Goal: Task Accomplishment & Management: Manage account settings

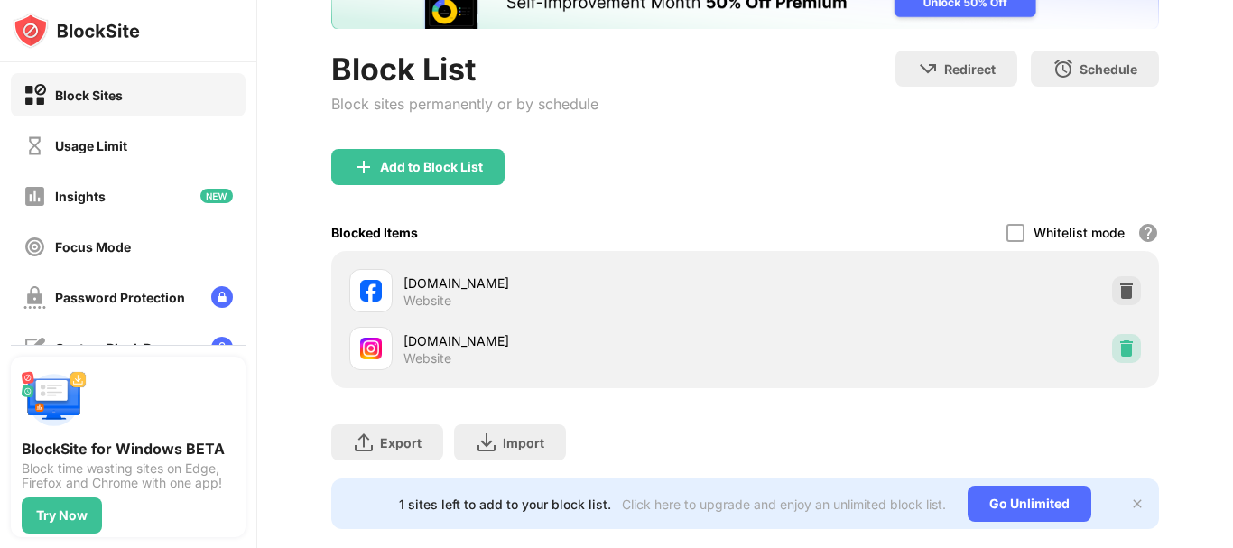
click at [1118, 353] on img at bounding box center [1127, 349] width 18 height 18
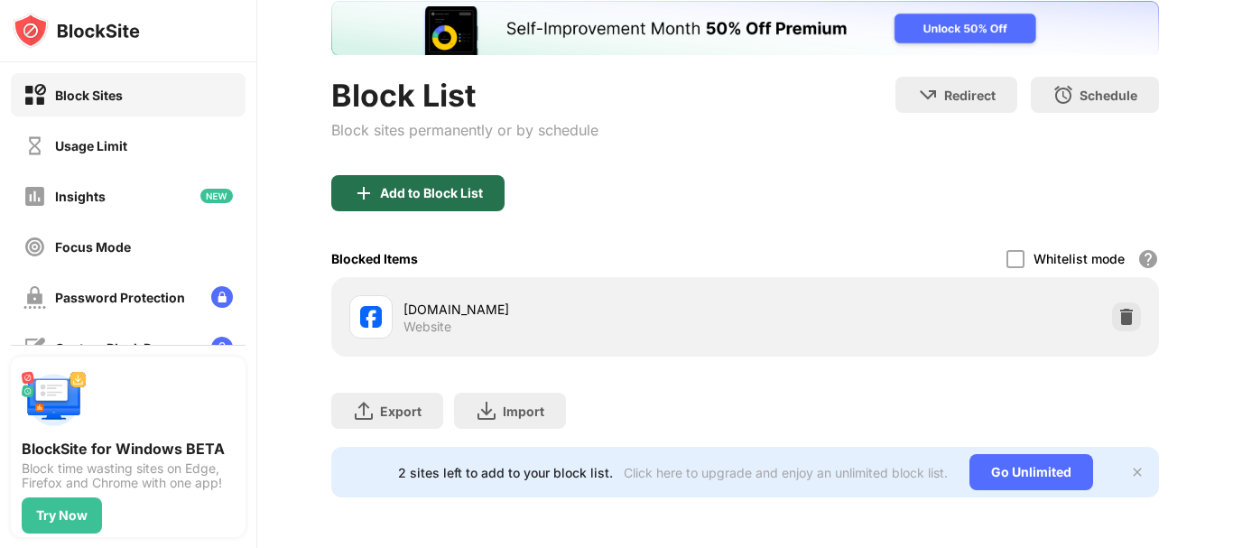
click at [441, 175] on div "Add to Block List" at bounding box center [417, 193] width 173 height 36
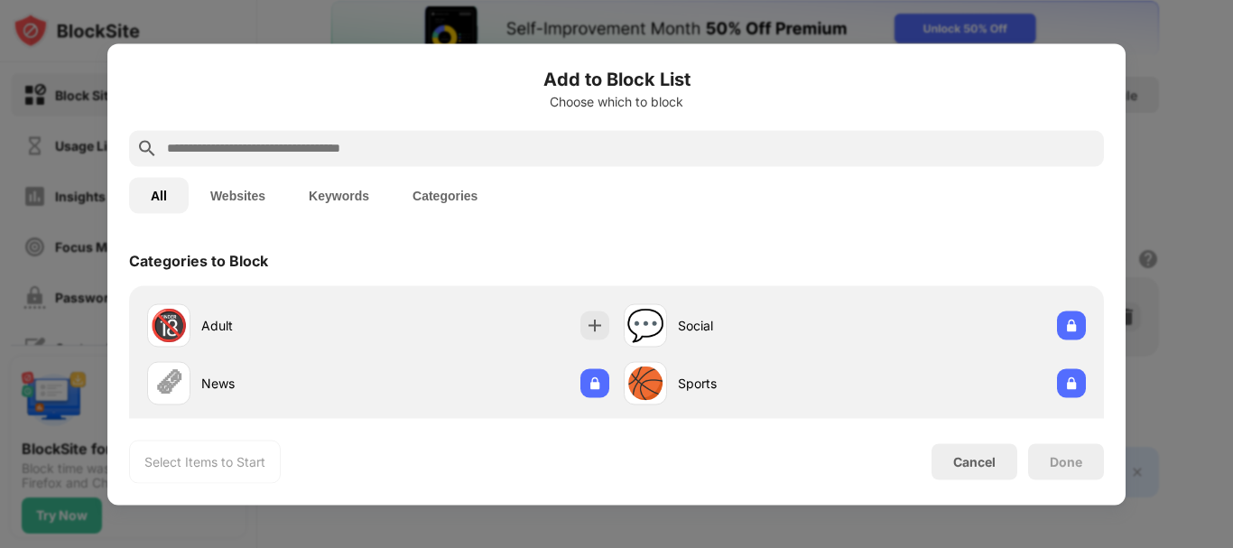
click at [462, 154] on input "text" at bounding box center [631, 148] width 932 height 22
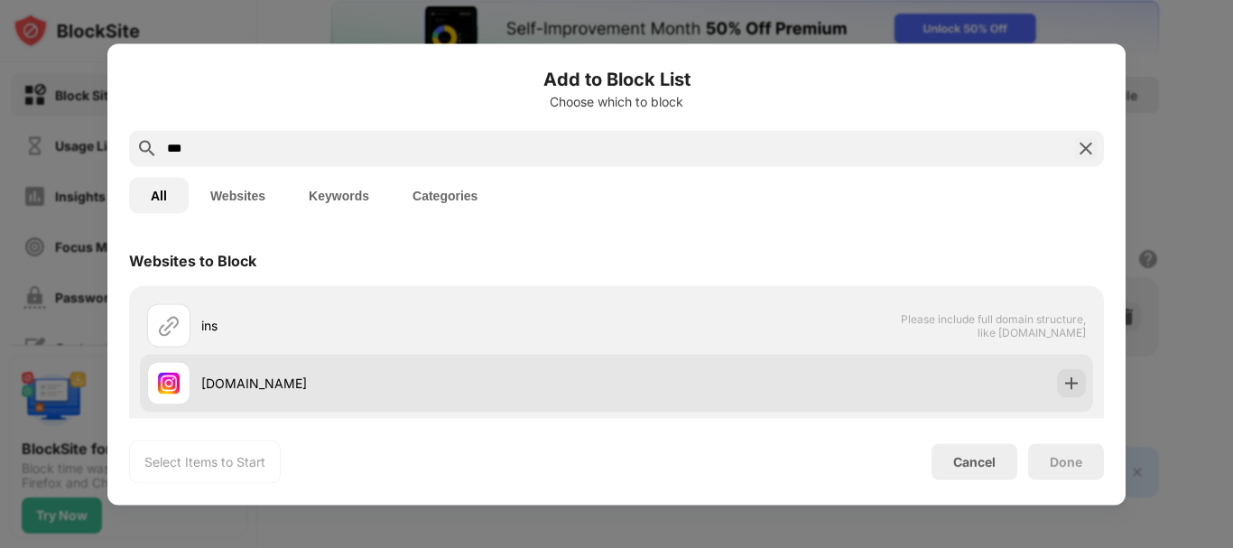
type input "***"
click at [543, 369] on div "[DOMAIN_NAME]" at bounding box center [382, 382] width 470 height 43
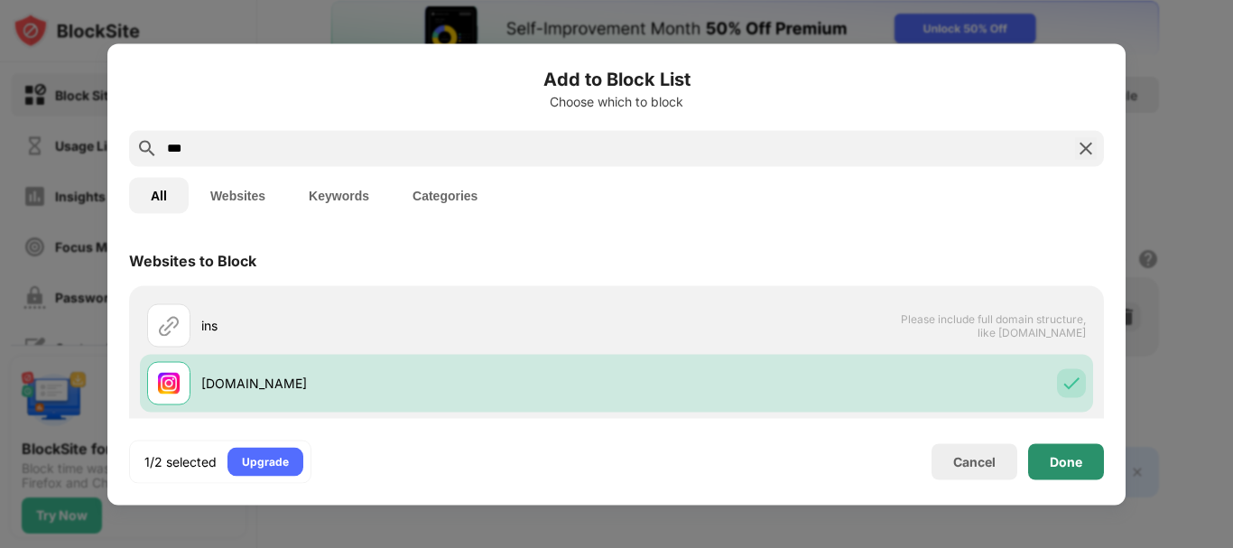
click at [1039, 455] on div "Done" at bounding box center [1067, 461] width 76 height 36
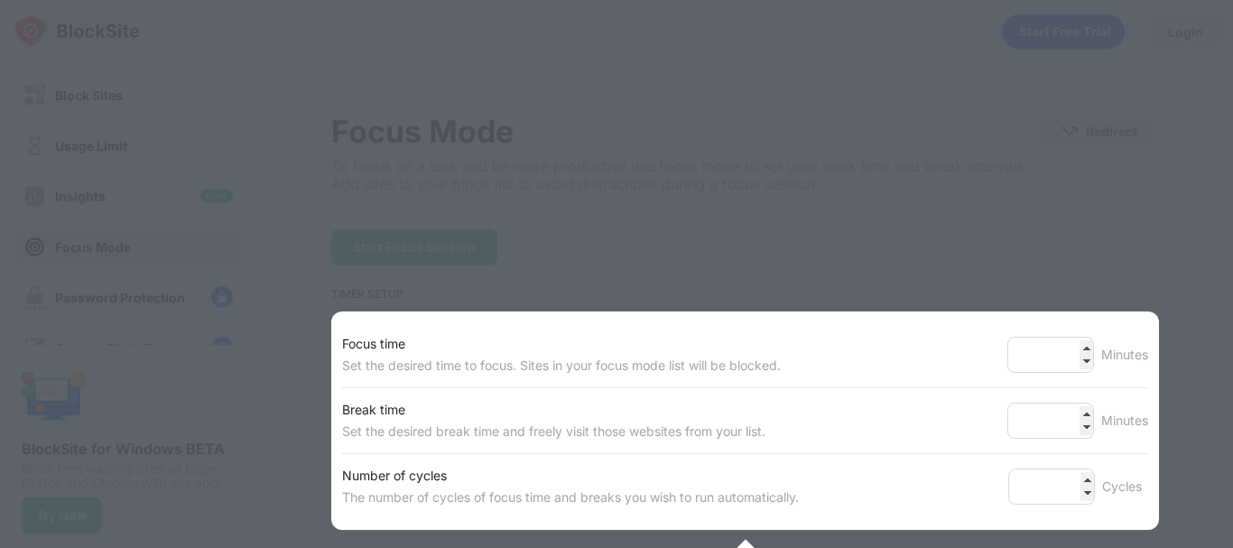
click at [1010, 280] on div at bounding box center [616, 274] width 1233 height 548
click at [1164, 359] on div at bounding box center [616, 274] width 1233 height 548
click at [1069, 344] on input "**" at bounding box center [1051, 355] width 87 height 36
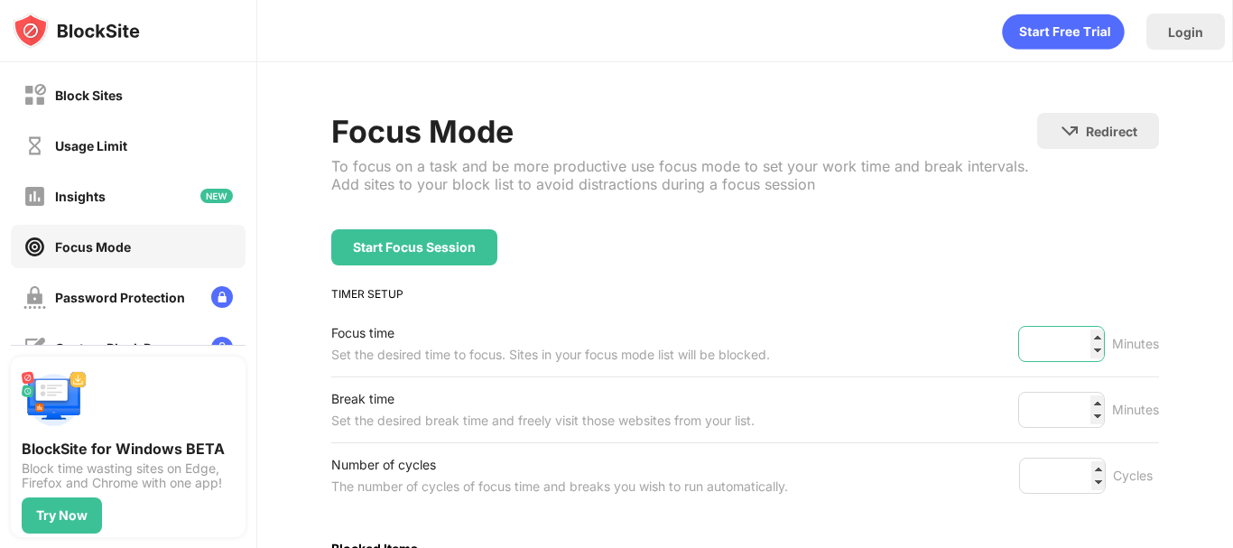
click at [1082, 339] on input "**" at bounding box center [1062, 344] width 87 height 36
type input "**"
click at [1082, 339] on input "**" at bounding box center [1062, 344] width 87 height 36
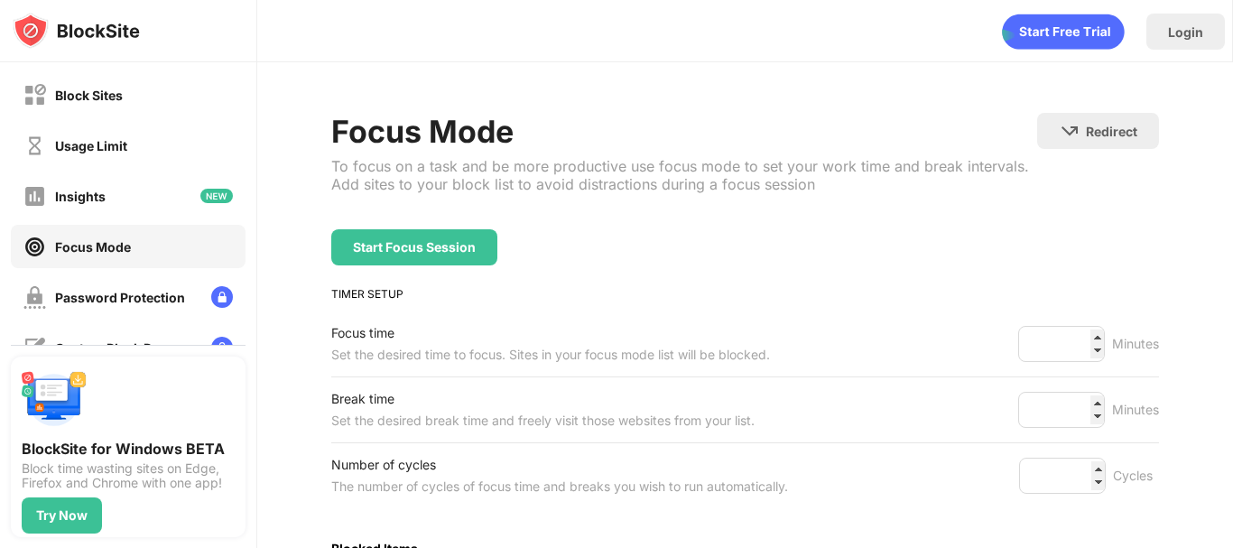
click at [501, 243] on div "Start Focus Session" at bounding box center [745, 247] width 828 height 36
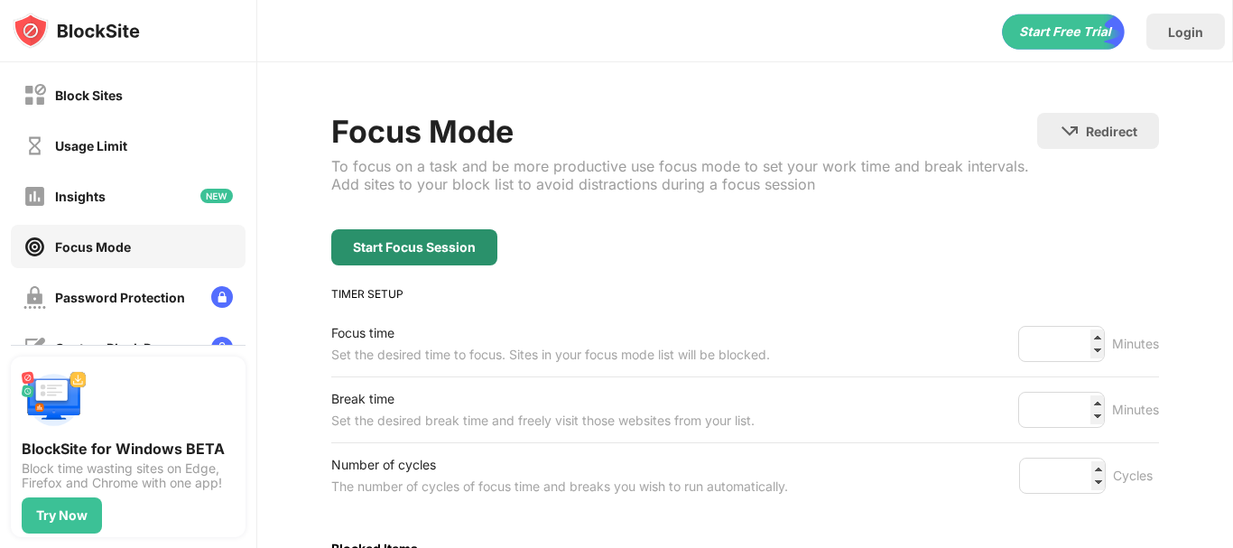
click at [478, 244] on div "Start Focus Session" at bounding box center [414, 247] width 166 height 36
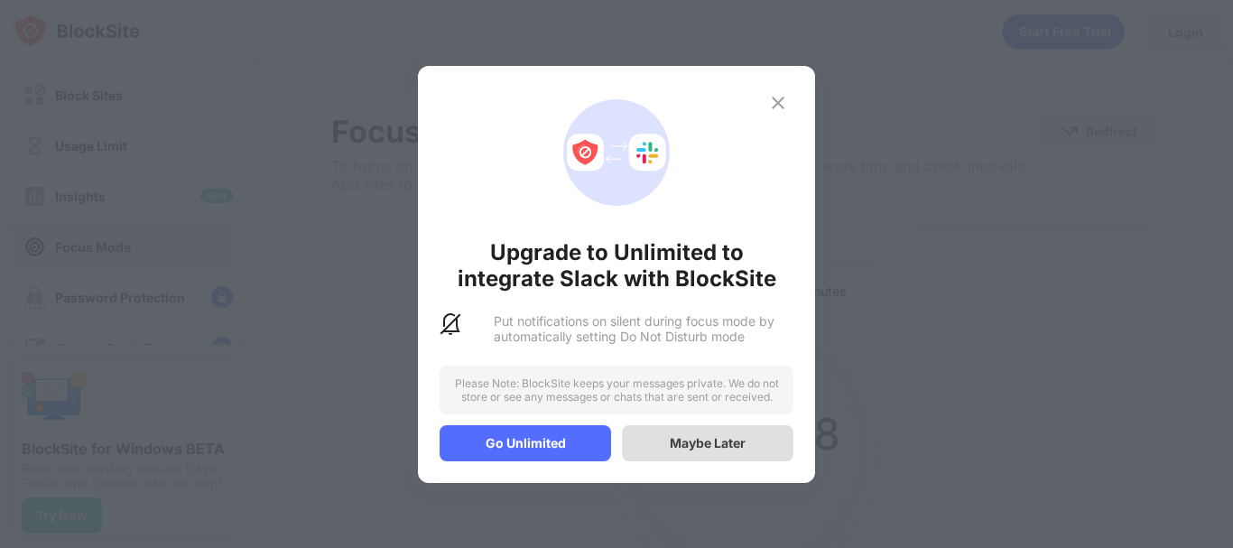
click at [727, 445] on div "Maybe Later" at bounding box center [708, 442] width 76 height 15
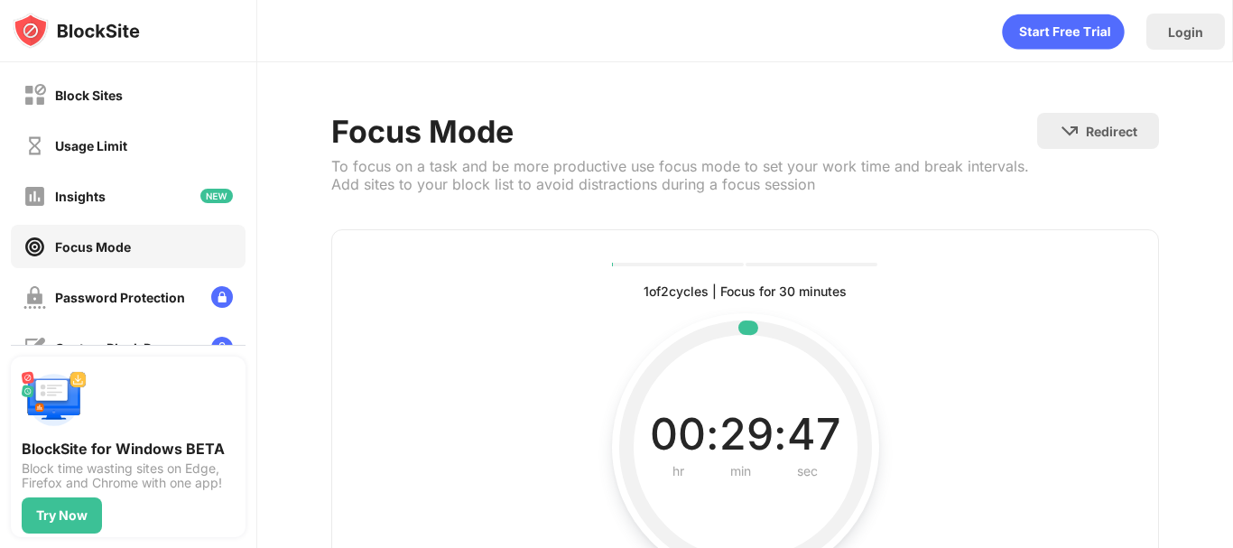
drag, startPoint x: 563, startPoint y: 172, endPoint x: 723, endPoint y: 176, distance: 159.9
click at [723, 176] on div "To focus on a task and be more productive use focus mode to set your work time …" at bounding box center [684, 175] width 706 height 36
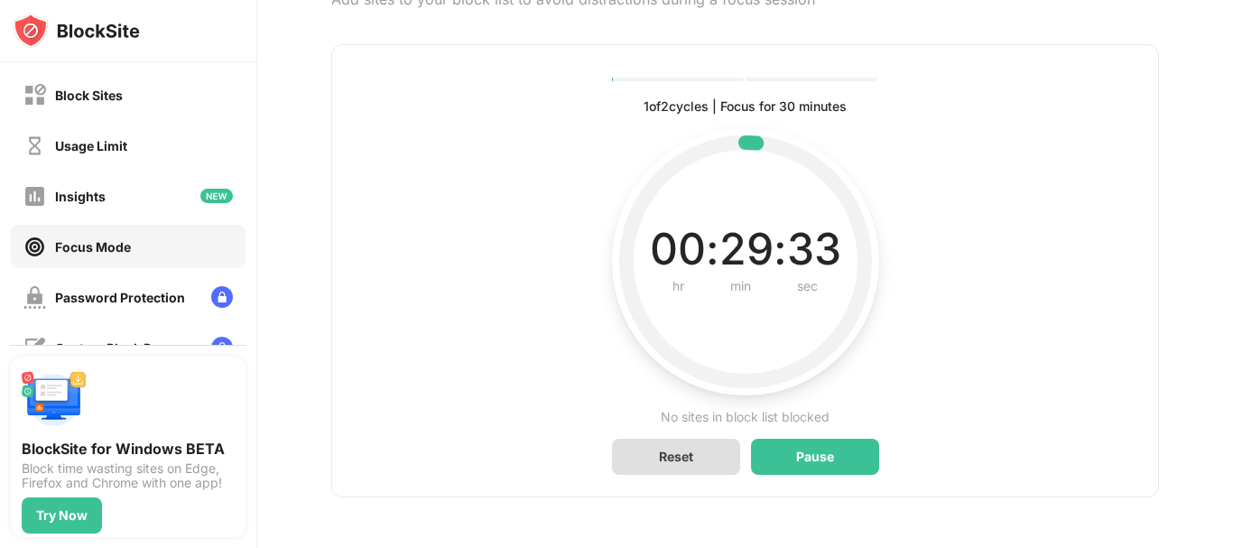
click at [691, 457] on div "Reset" at bounding box center [676, 457] width 128 height 36
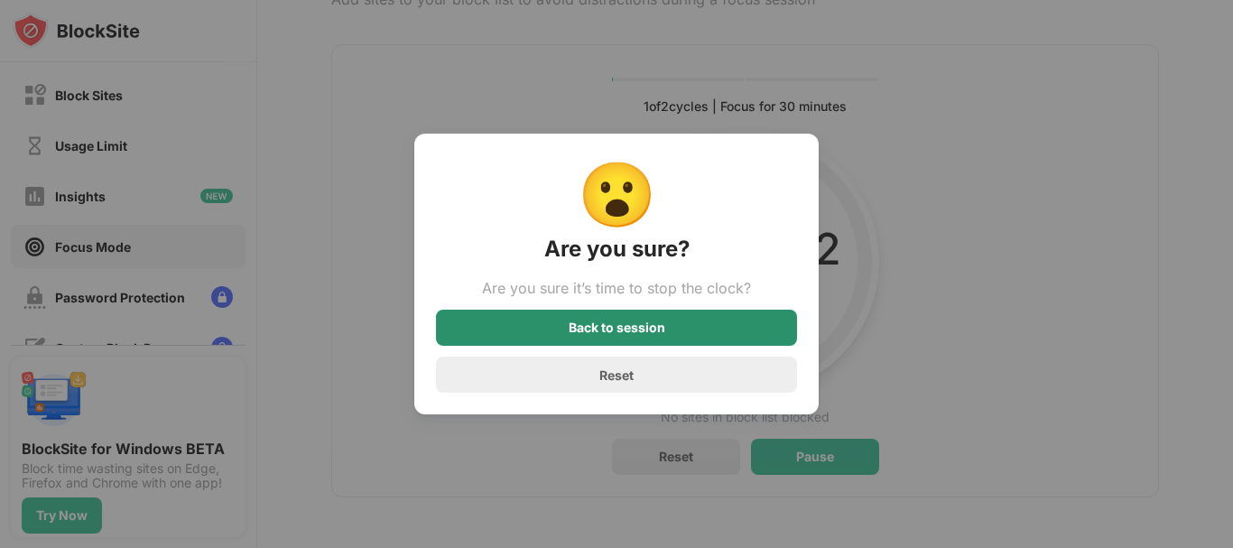
click at [687, 329] on div "Back to session" at bounding box center [616, 328] width 361 height 36
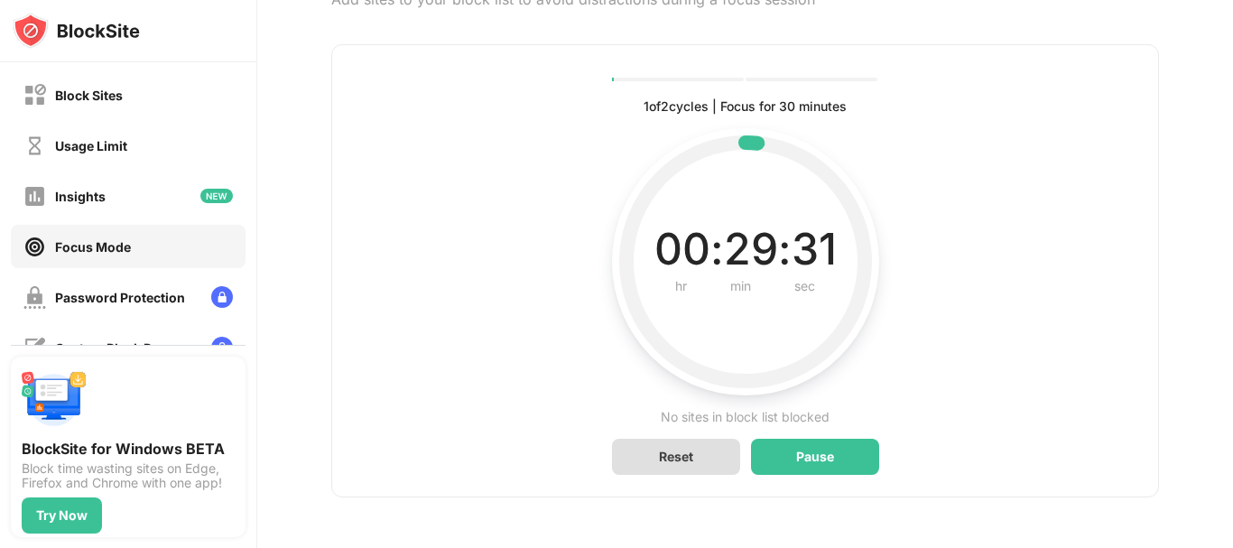
click at [693, 454] on div "Reset" at bounding box center [676, 457] width 128 height 36
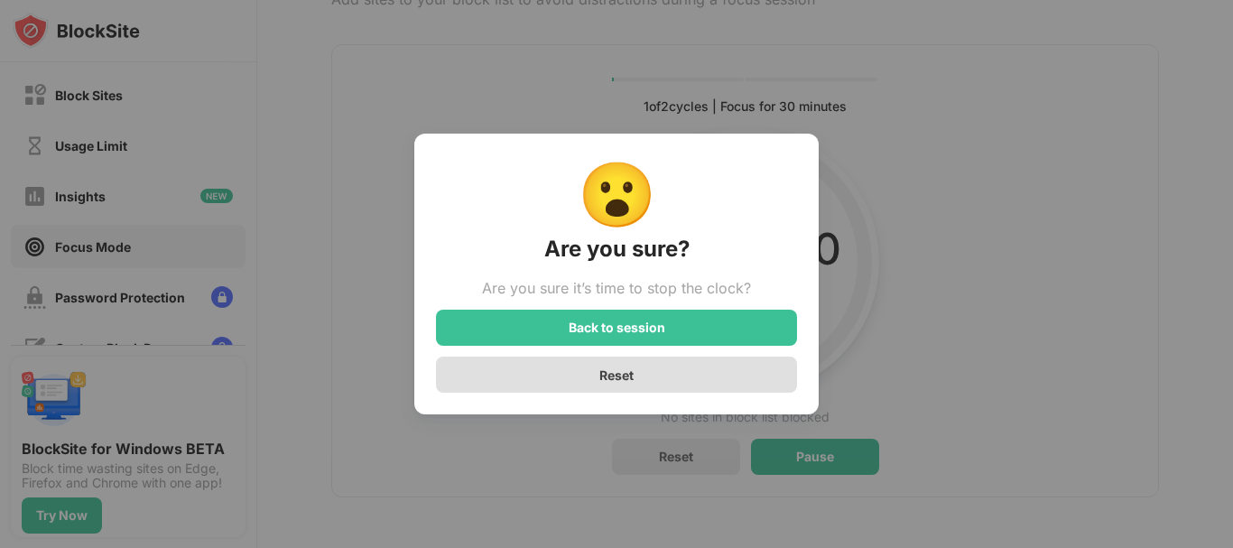
click at [650, 385] on div "Reset" at bounding box center [616, 375] width 361 height 36
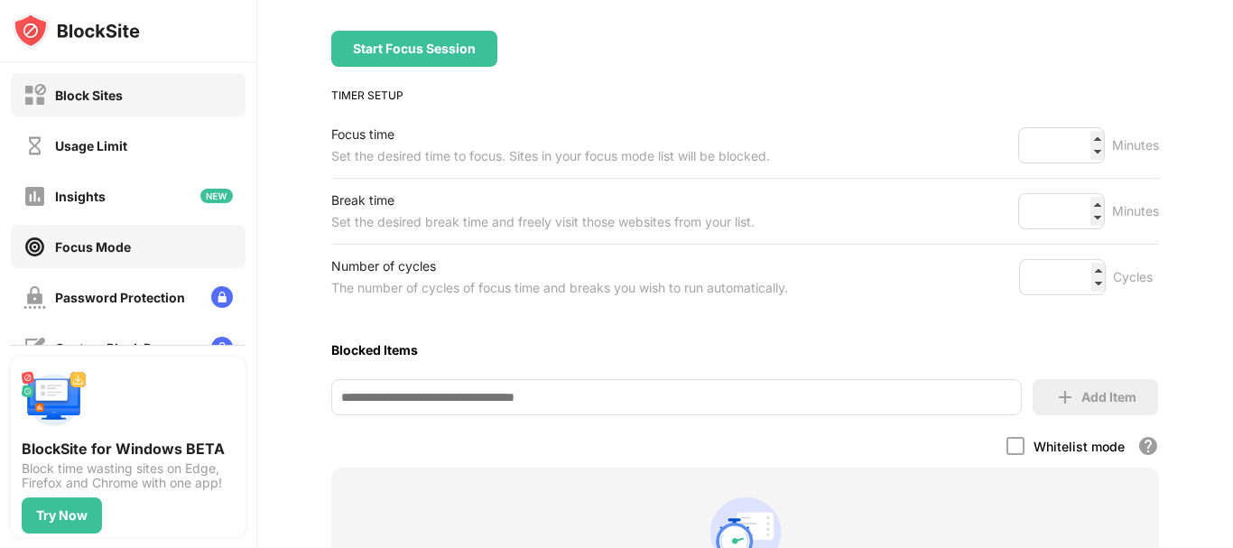
click at [114, 102] on div "Block Sites" at bounding box center [89, 95] width 68 height 15
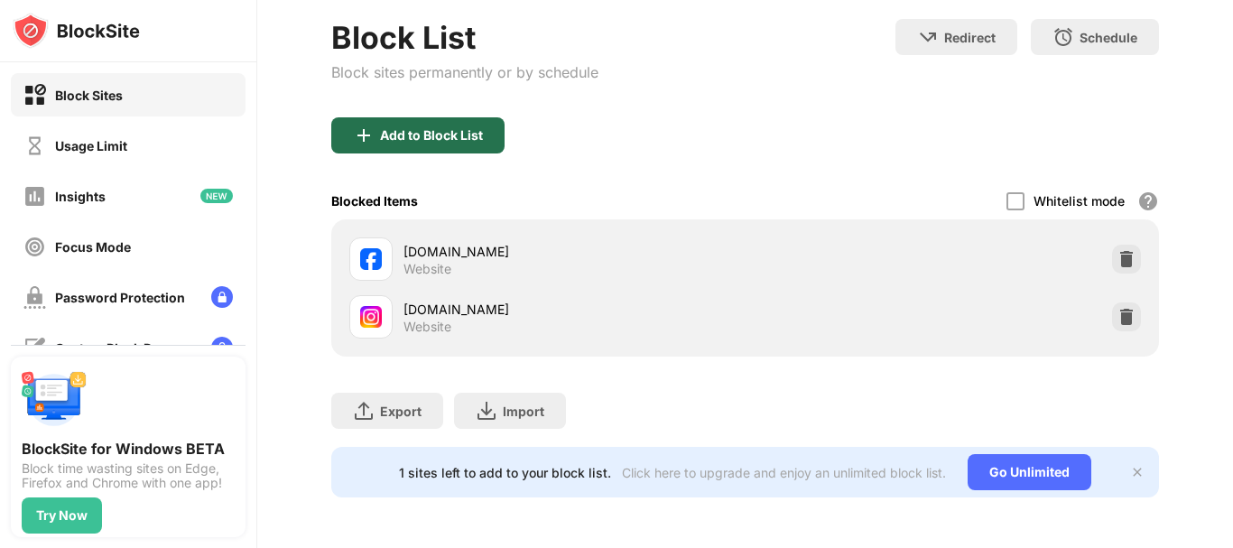
click at [471, 128] on div "Add to Block List" at bounding box center [431, 135] width 103 height 14
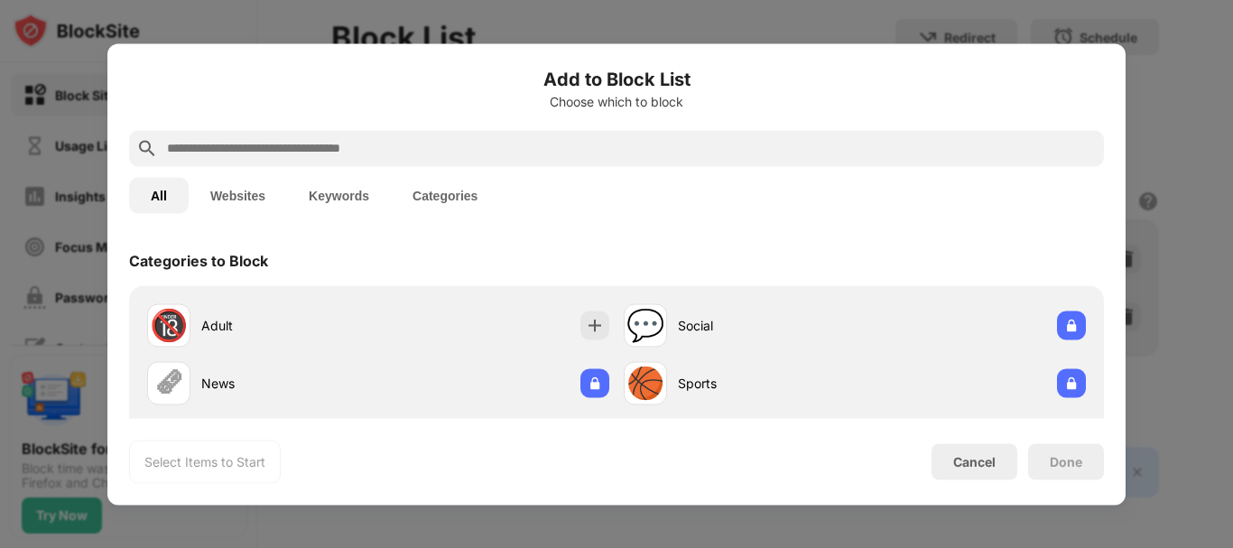
click at [506, 150] on input "text" at bounding box center [631, 148] width 932 height 22
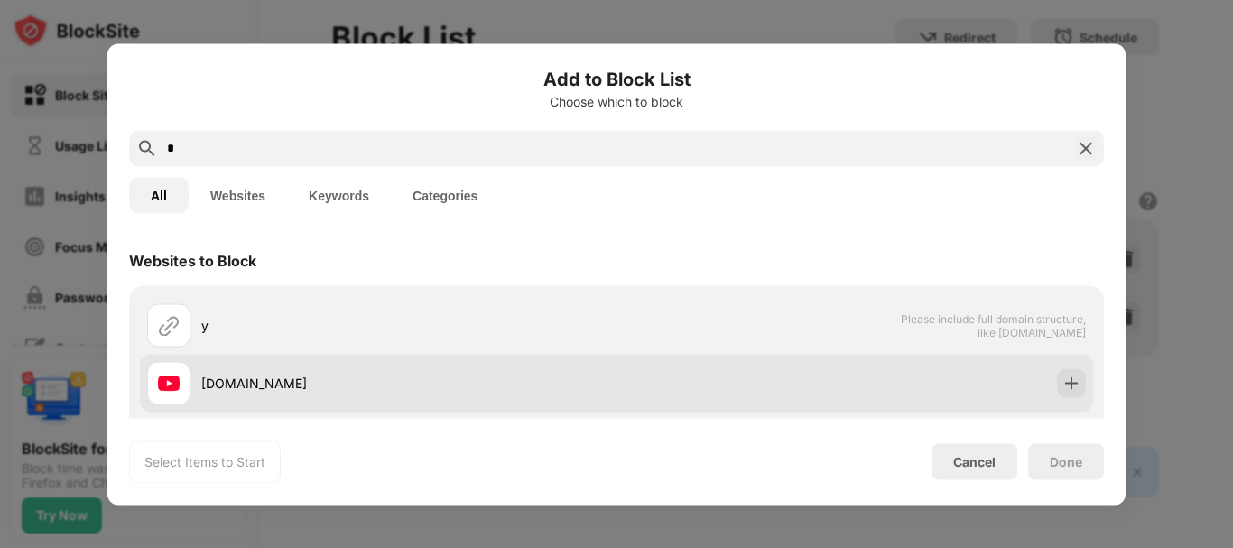
type input "*"
click at [1057, 373] on div at bounding box center [1071, 382] width 29 height 29
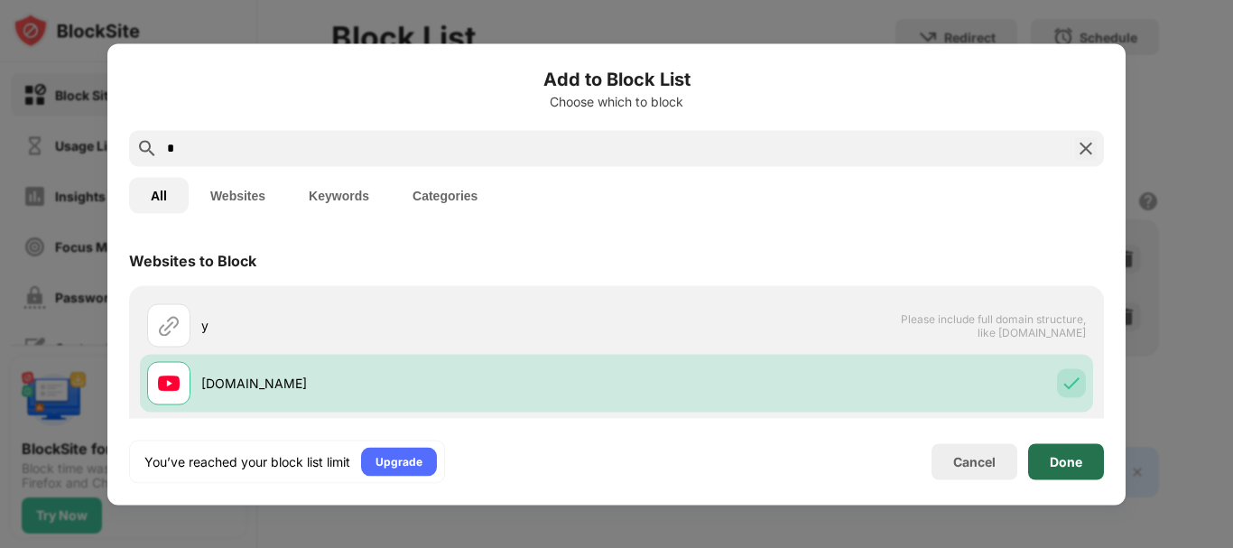
click at [1075, 446] on div "Done" at bounding box center [1067, 461] width 76 height 36
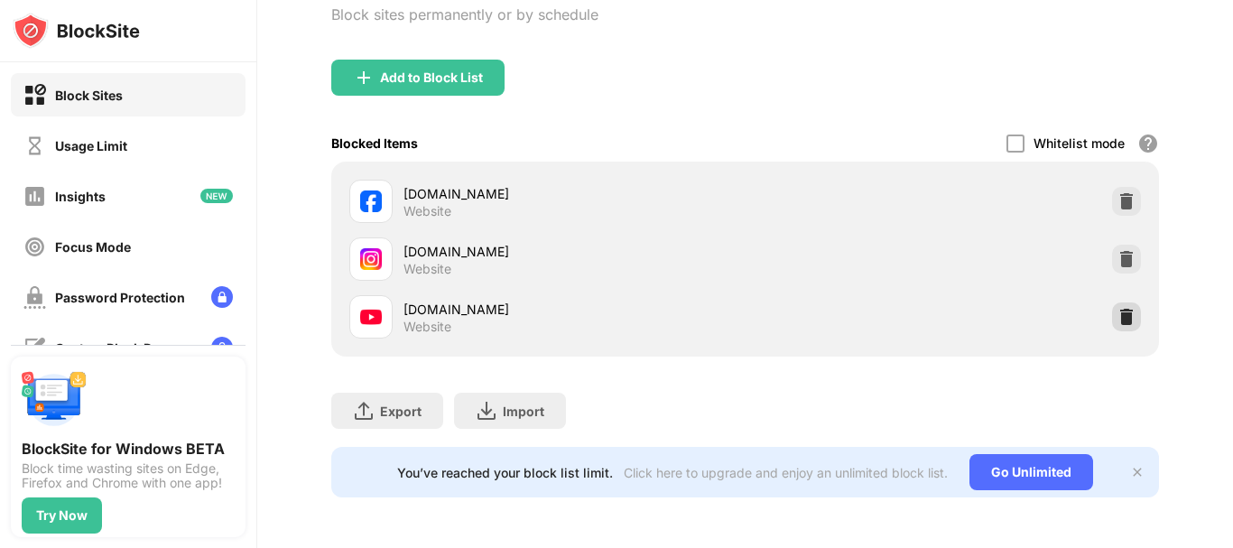
click at [1122, 308] on img at bounding box center [1127, 317] width 18 height 18
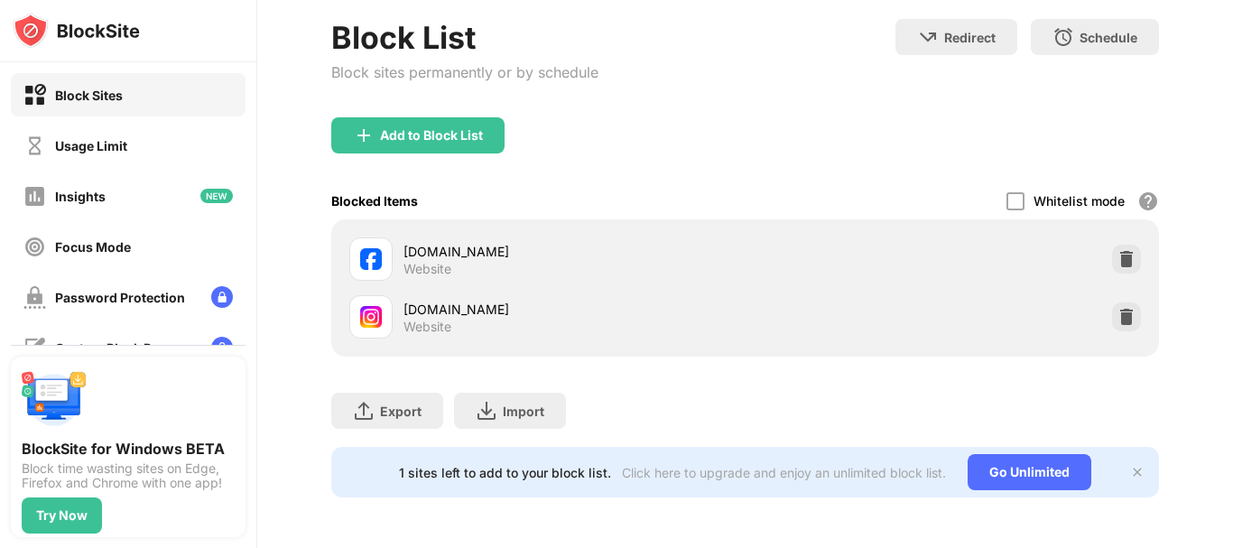
scroll to position [0, 0]
click at [443, 135] on div "Add to Block List" at bounding box center [417, 135] width 173 height 36
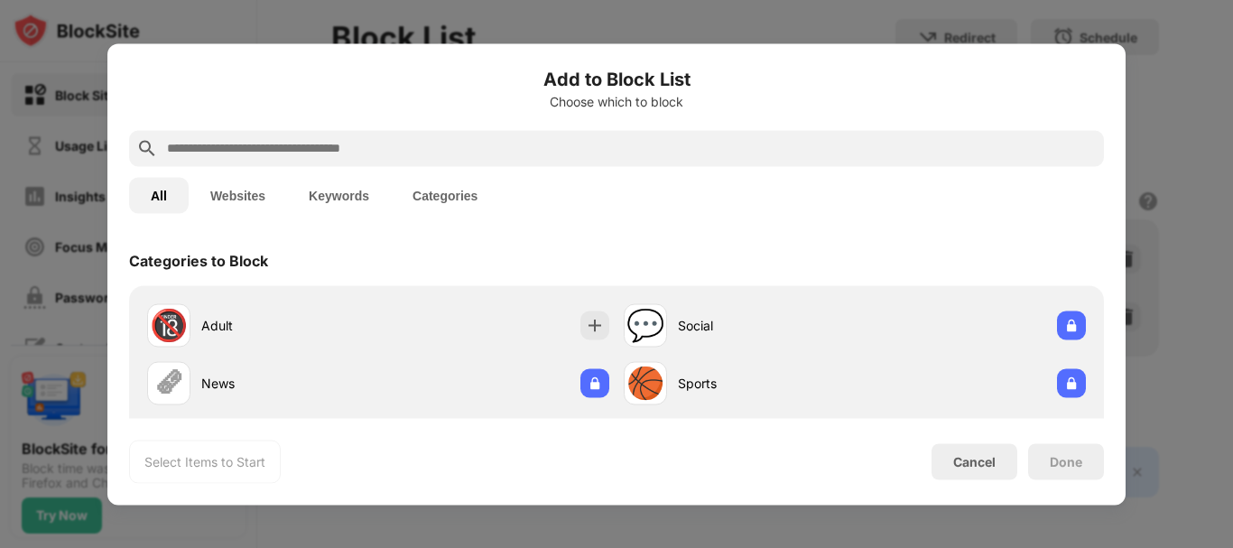
click at [421, 154] on input "text" at bounding box center [631, 148] width 932 height 22
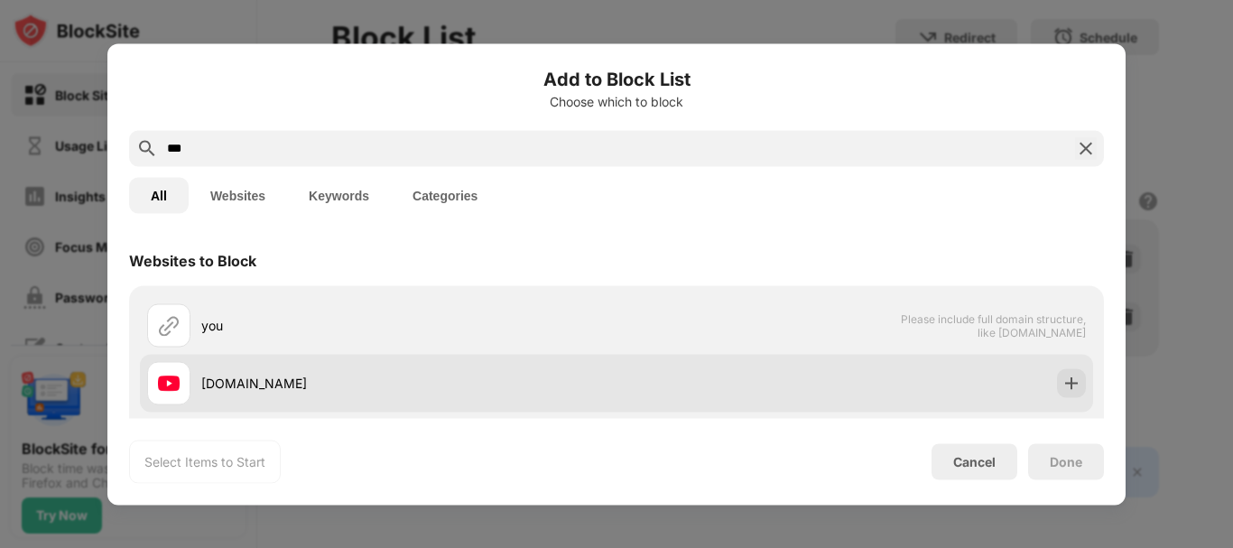
type input "***"
click at [1057, 384] on div at bounding box center [1071, 382] width 29 height 29
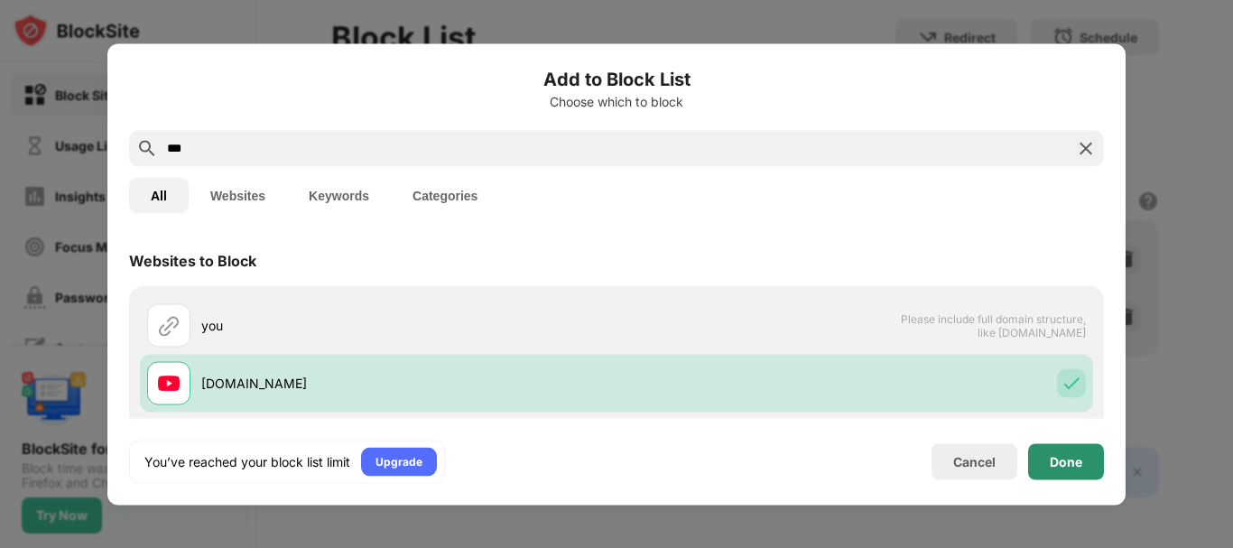
click at [1057, 454] on div "Done" at bounding box center [1066, 461] width 33 height 14
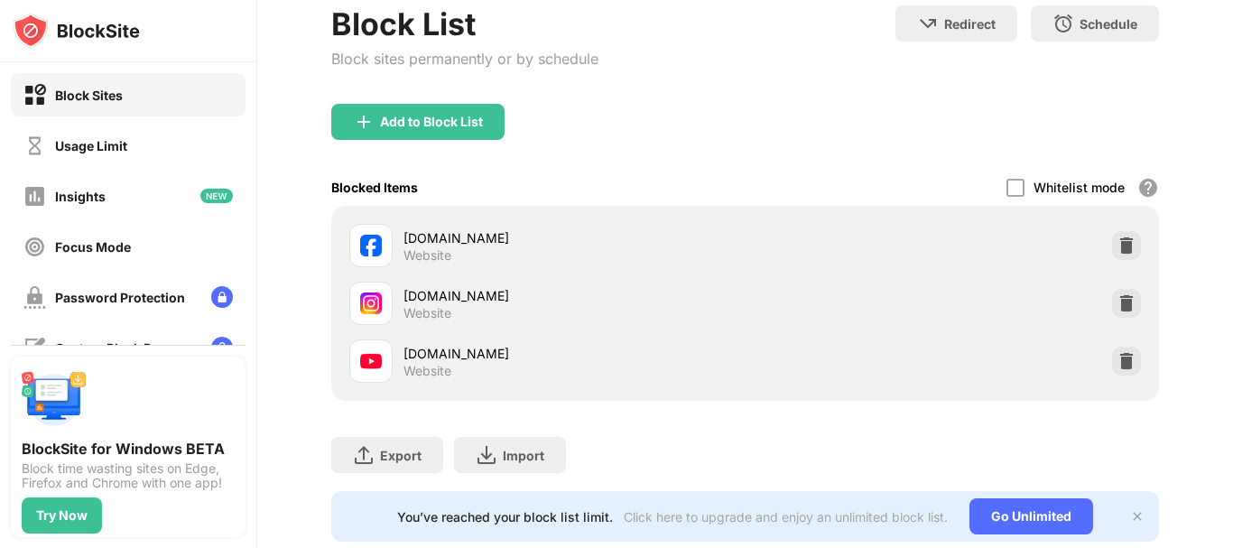
scroll to position [199, 0]
